Goal: Information Seeking & Learning: Stay updated

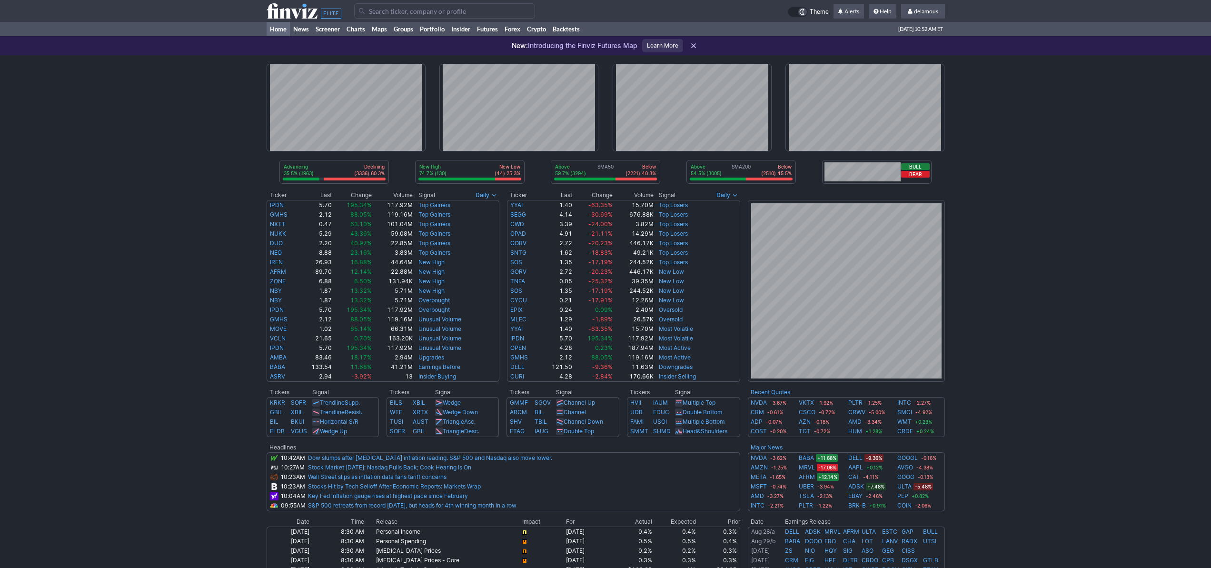
click at [170, 101] on div "Advancing 35.5% (1963) Declining (3336) 60.3% New High 74.7% (130) New Low (44)…" at bounding box center [605, 413] width 1211 height 717
click at [148, 75] on div "Advancing 38.2% (2110) Declining (3198) 57.8% New High 74.9% (137) New Low (46)…" at bounding box center [605, 413] width 1211 height 717
click at [1009, 143] on div "Advancing 36.5% (2018) Declining (3309) 59.8% New High 74.5% (140) New Low (48)…" at bounding box center [605, 413] width 1211 height 717
